Goal: Information Seeking & Learning: Find specific page/section

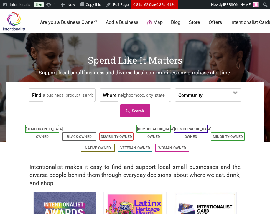
click at [60, 98] on input "Find" at bounding box center [68, 95] width 51 height 13
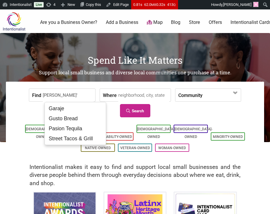
type input "arturo's"
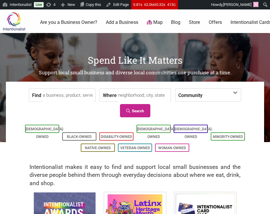
click at [74, 97] on input "Find" at bounding box center [68, 95] width 51 height 13
type input "sweet d'lic"
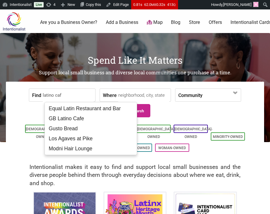
type input "latino cafe"
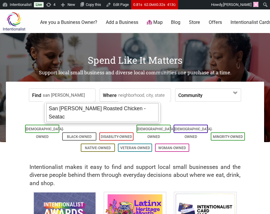
click at [87, 110] on div "San Fernando Roasted Chicken - Seatac" at bounding box center [102, 112] width 112 height 19
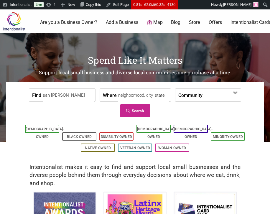
type input "San Fernando Roasted Chicken - Seatac"
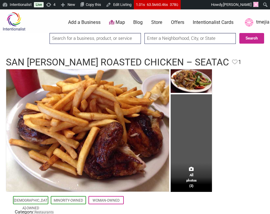
drag, startPoint x: 52, startPoint y: 35, endPoint x: 56, endPoint y: 38, distance: 4.8
click at [52, 35] on input "search" at bounding box center [95, 38] width 91 height 11
type input "las delicias"
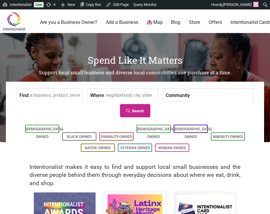
click at [72, 91] on input "Find" at bounding box center [55, 95] width 51 height 13
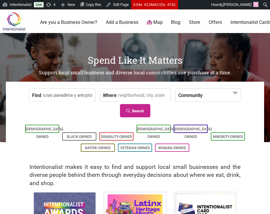
type input "las delicias panaderia y antojitos"
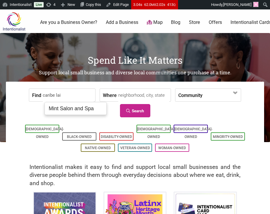
type input "caribe lain"
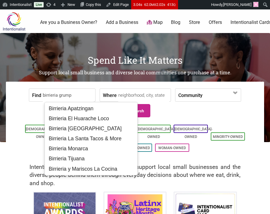
type input "birrieria grumpy"
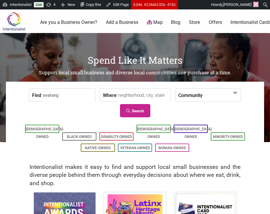
type input "seatango"
type input "birrieria gru"
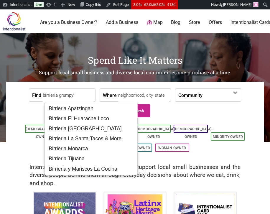
type input "birrieria grumpy's"
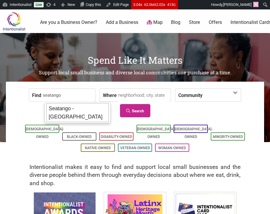
click at [77, 111] on div "Seatango - Lake City" at bounding box center [77, 112] width 63 height 19
type input "Seatango - Lake City"
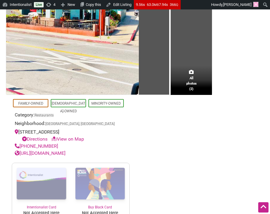
scroll to position [185, 0]
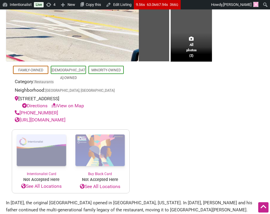
click at [94, 96] on div "[STREET_ADDRESS] Directions View on Map" at bounding box center [71, 102] width 112 height 14
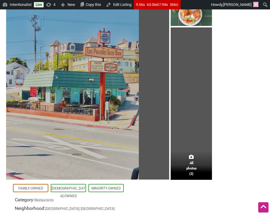
scroll to position [0, 0]
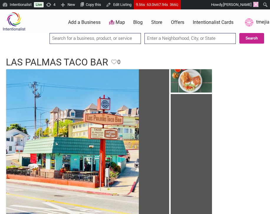
click at [73, 40] on input "search" at bounding box center [95, 38] width 91 height 11
type input "k"
type input "las palmas"
type input "pizzas locas"
click at [16, 23] on img at bounding box center [14, 21] width 28 height 19
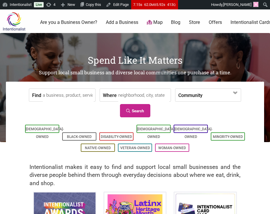
click at [81, 92] on input "Find" at bounding box center [68, 95] width 51 height 13
type input "pizzas locas"
type input "grumpy"
type input "birreria grumpy"
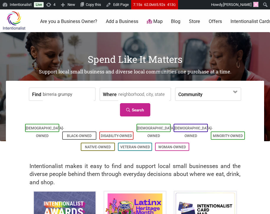
scroll to position [1, 0]
